Goal: Find specific page/section: Find specific page/section

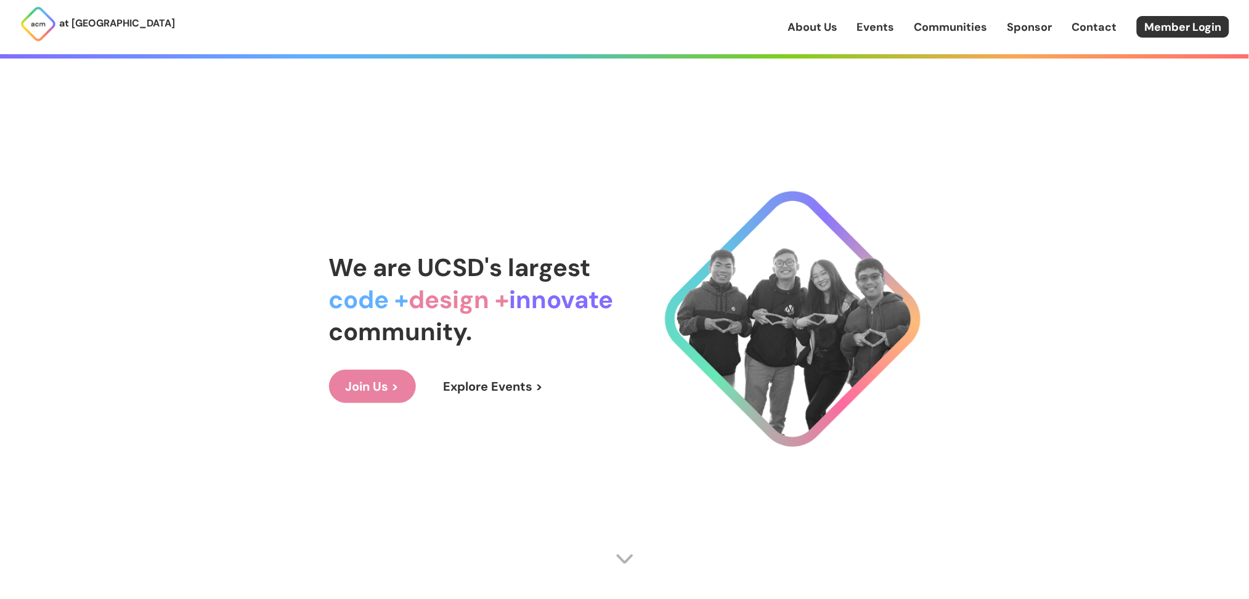
click at [882, 27] on link "Events" at bounding box center [876, 27] width 38 height 16
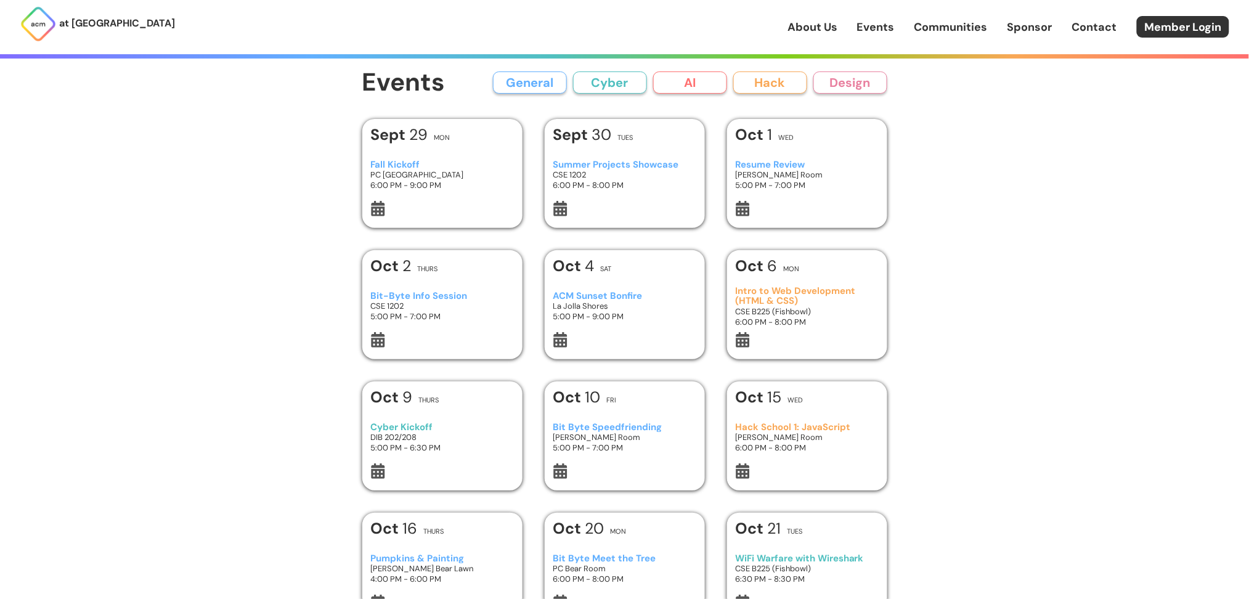
click at [693, 86] on button "AI" at bounding box center [690, 82] width 74 height 22
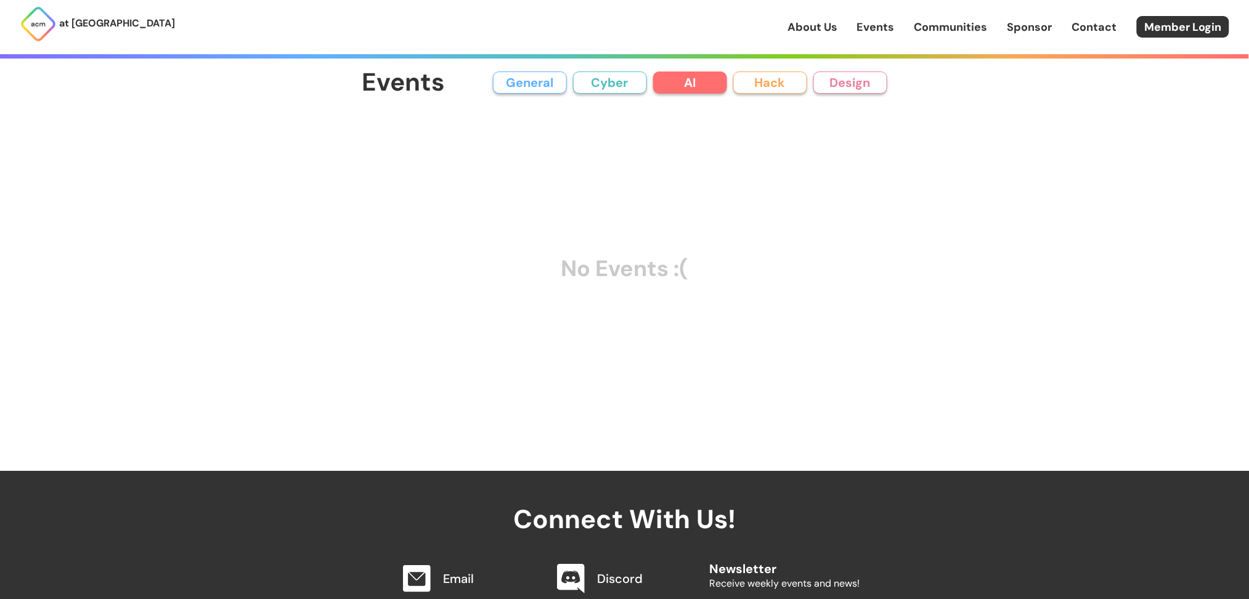
click at [877, 22] on link "Events" at bounding box center [876, 27] width 38 height 16
click at [862, 31] on link "Events" at bounding box center [876, 27] width 38 height 16
click at [806, 33] on link "About Us" at bounding box center [812, 27] width 50 height 16
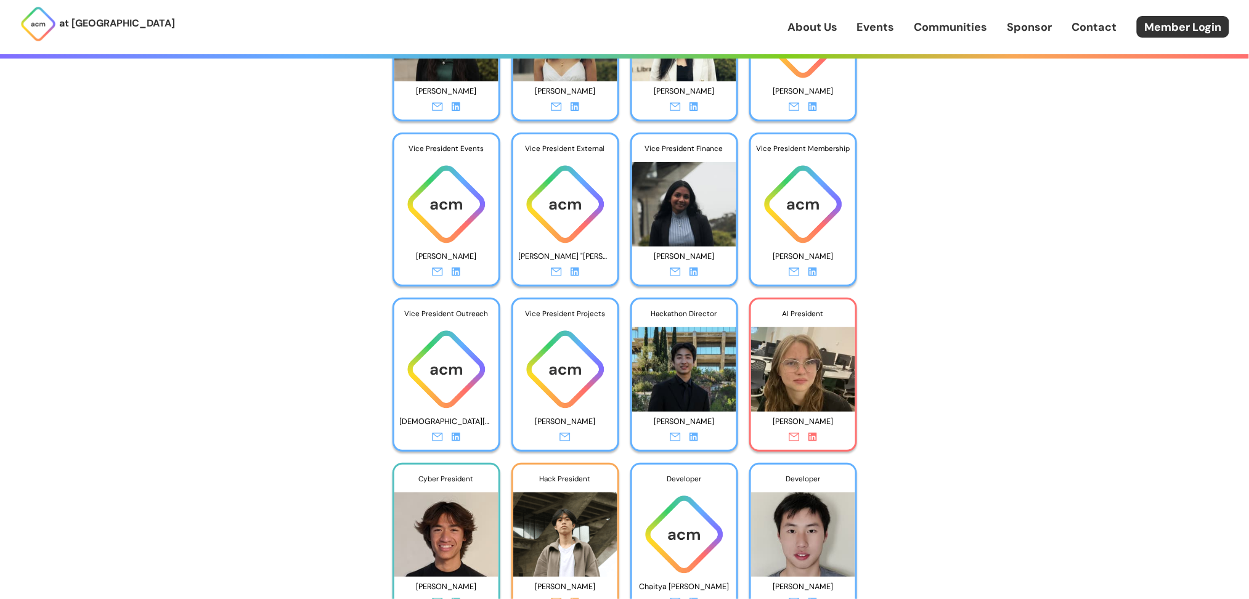
scroll to position [1877, 0]
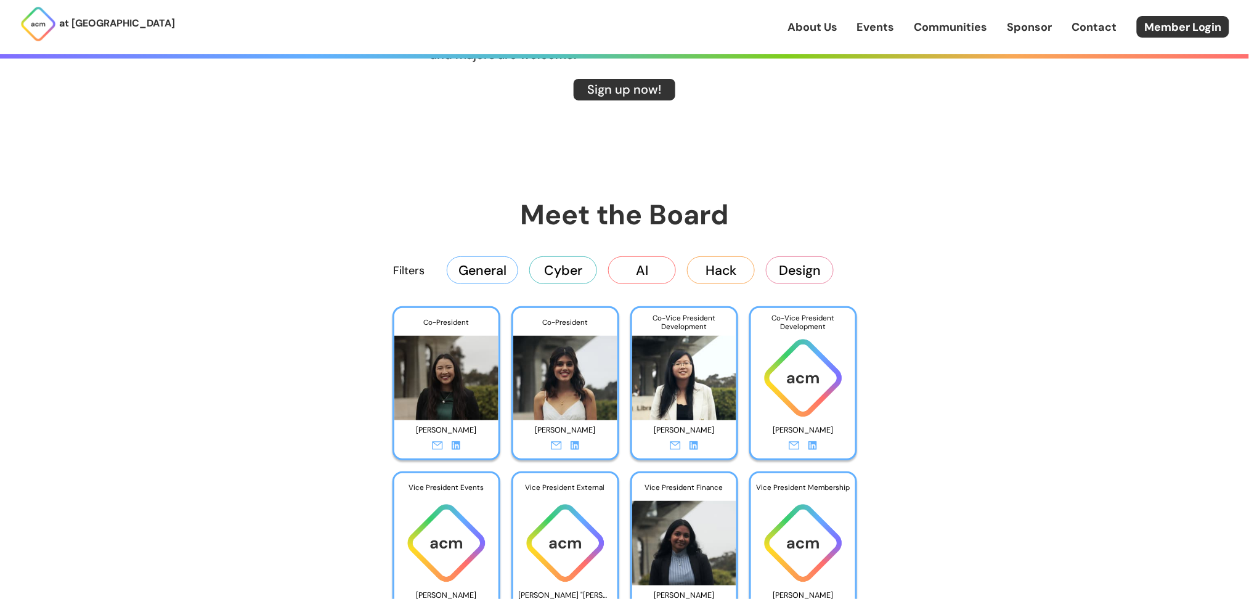
click at [652, 274] on button "AI" at bounding box center [642, 269] width 68 height 27
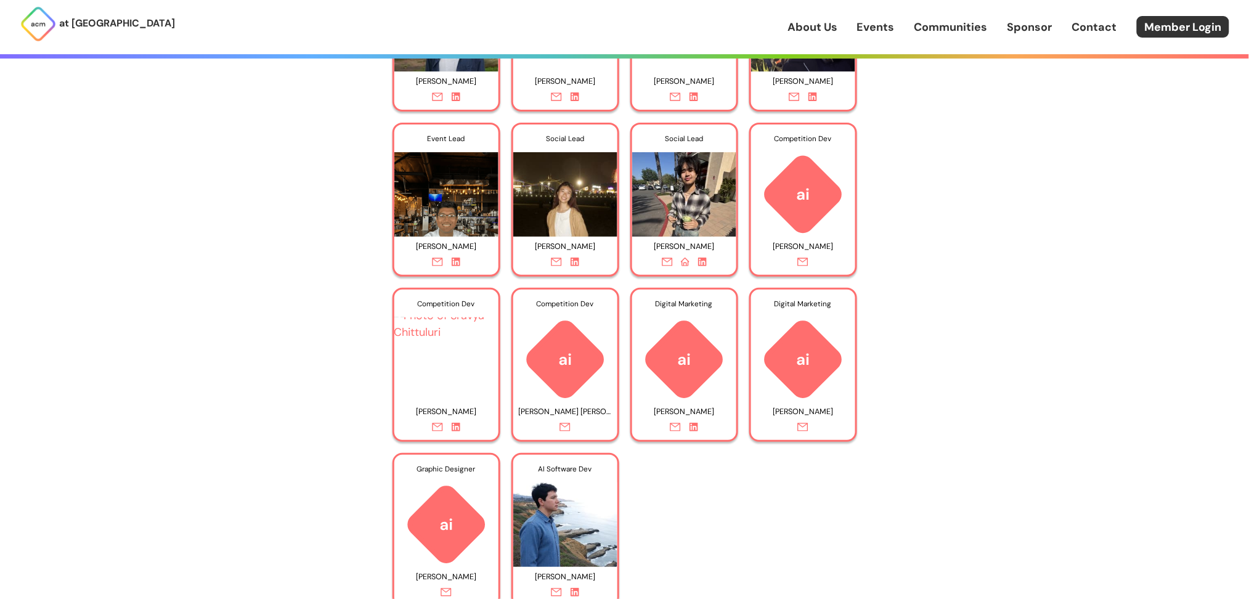
scroll to position [0, 0]
